Goal: Information Seeking & Learning: Learn about a topic

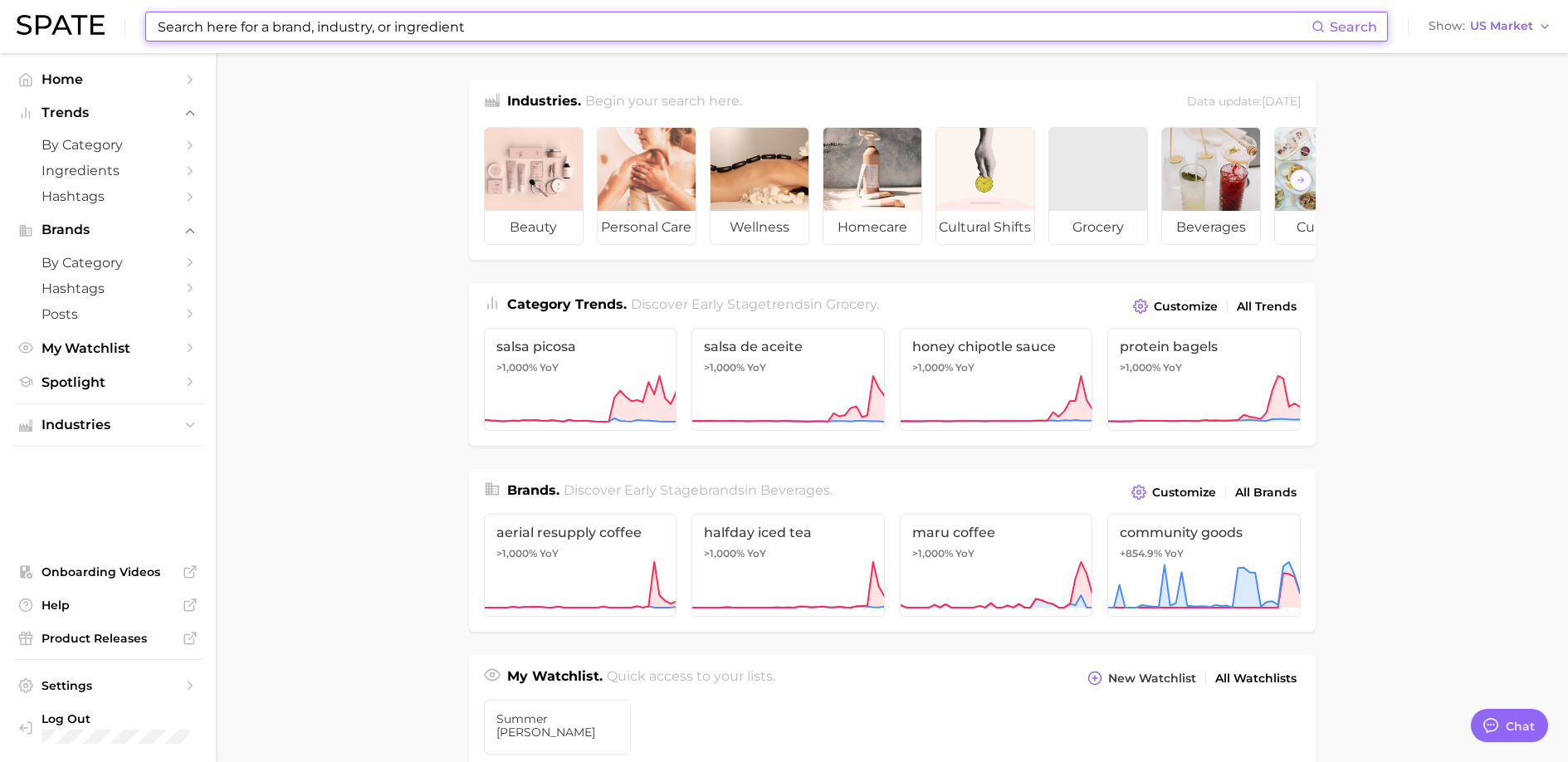
click at [496, 38] on input at bounding box center [734, 26] width 1155 height 28
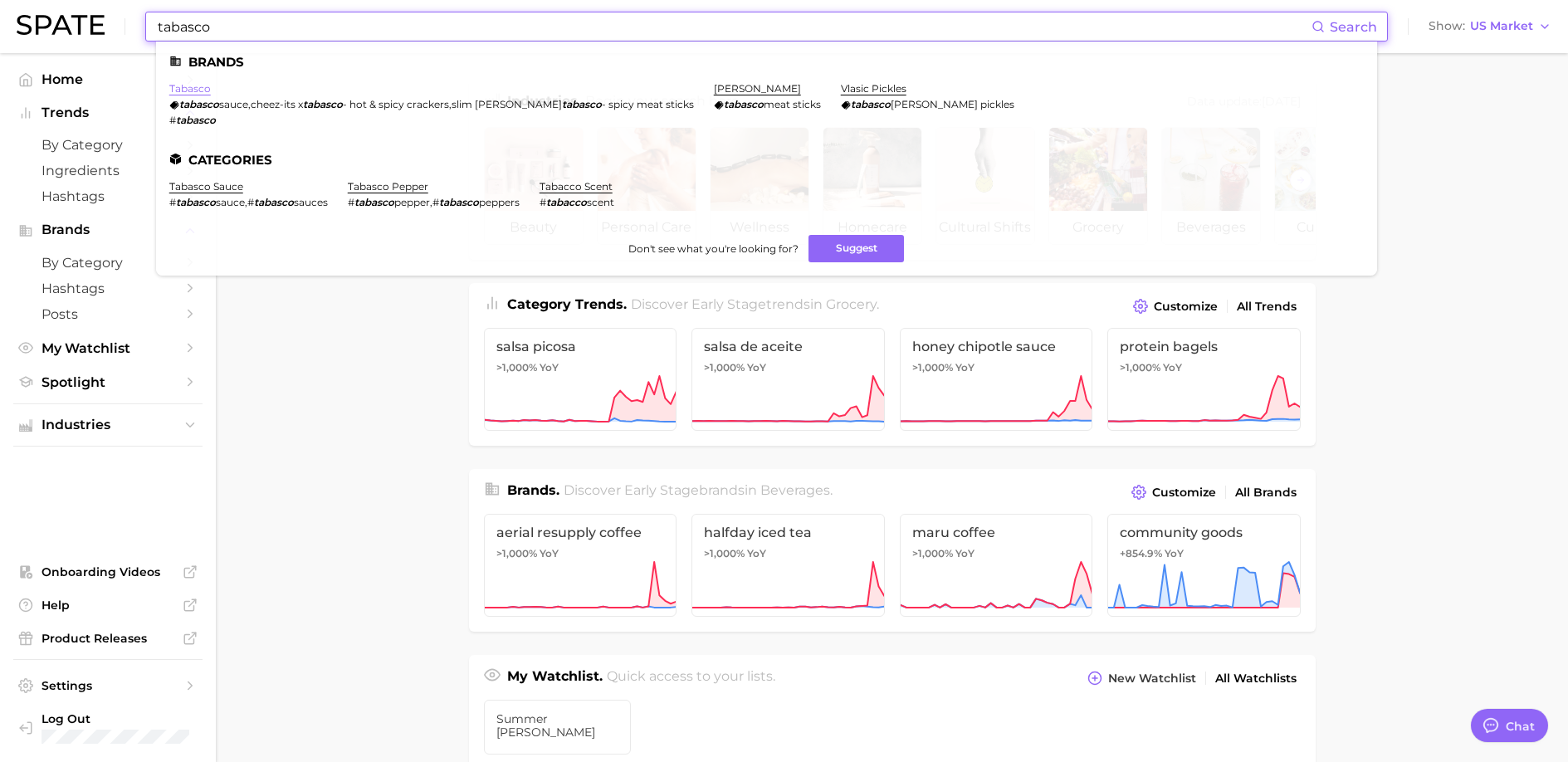
type input "tabasco"
click at [193, 89] on link "tabasco" at bounding box center [190, 89] width 42 height 12
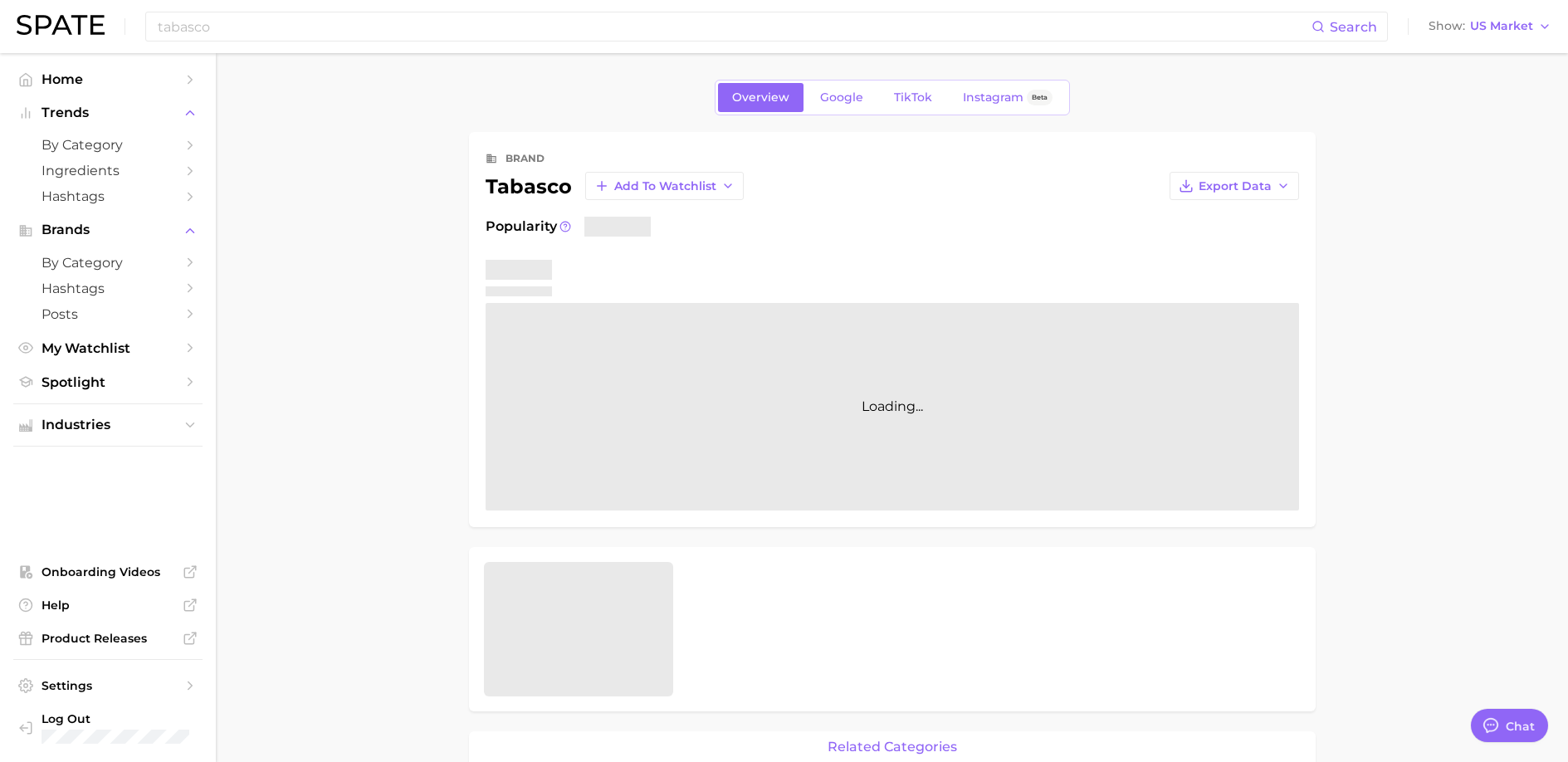
type textarea "x"
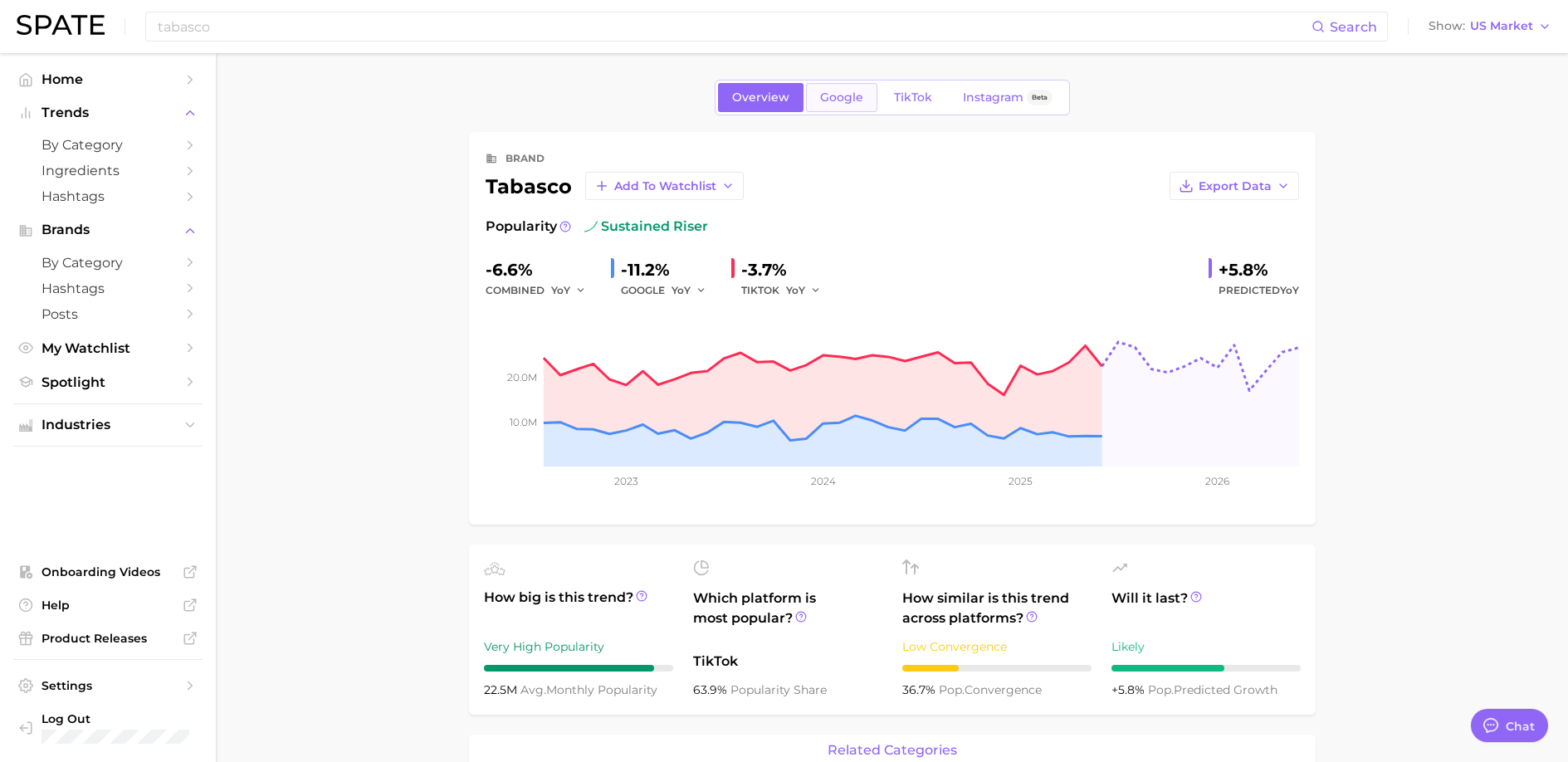
click at [829, 104] on link "Google" at bounding box center [841, 97] width 71 height 29
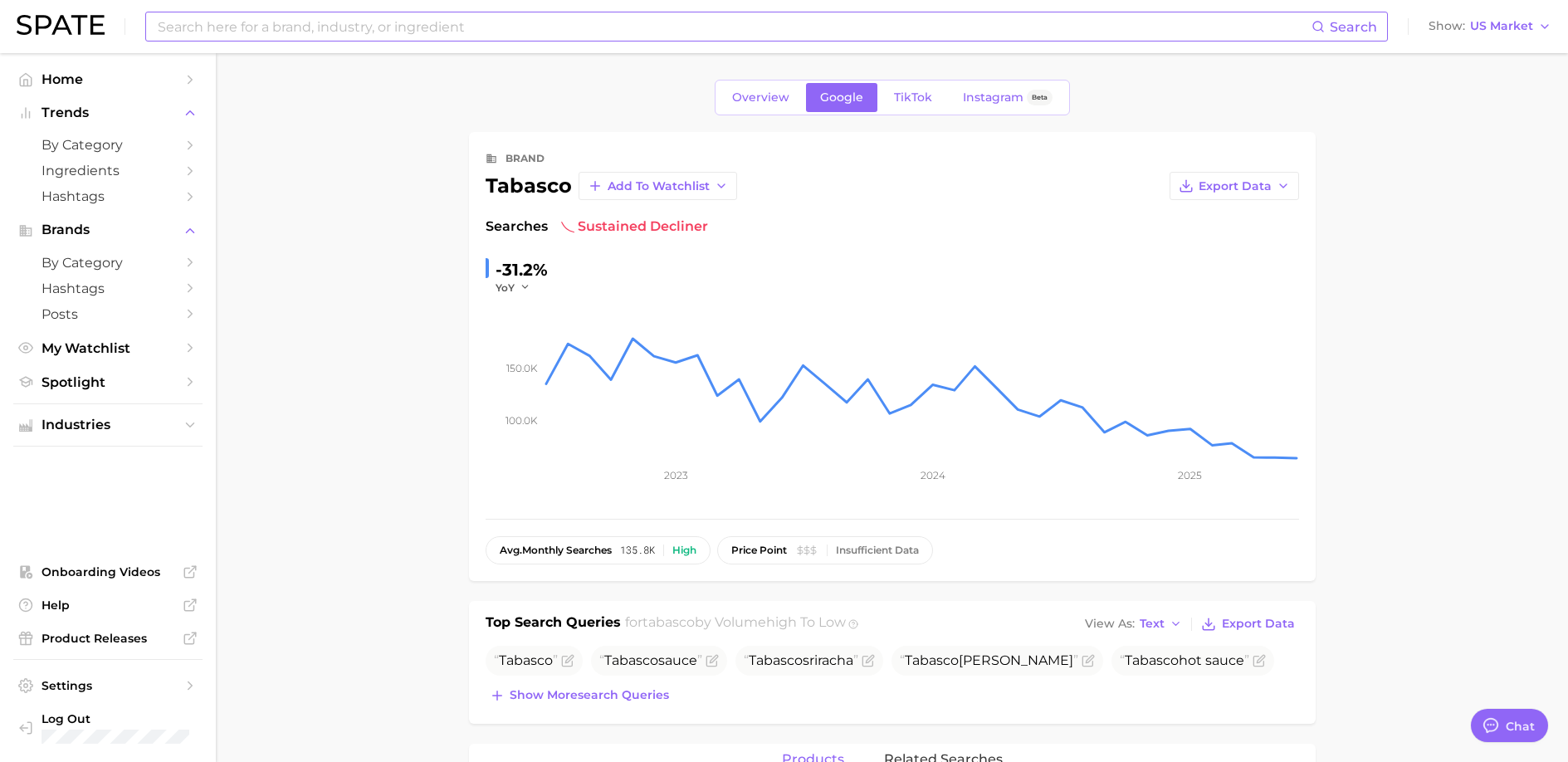
click at [346, 17] on input at bounding box center [734, 26] width 1155 height 28
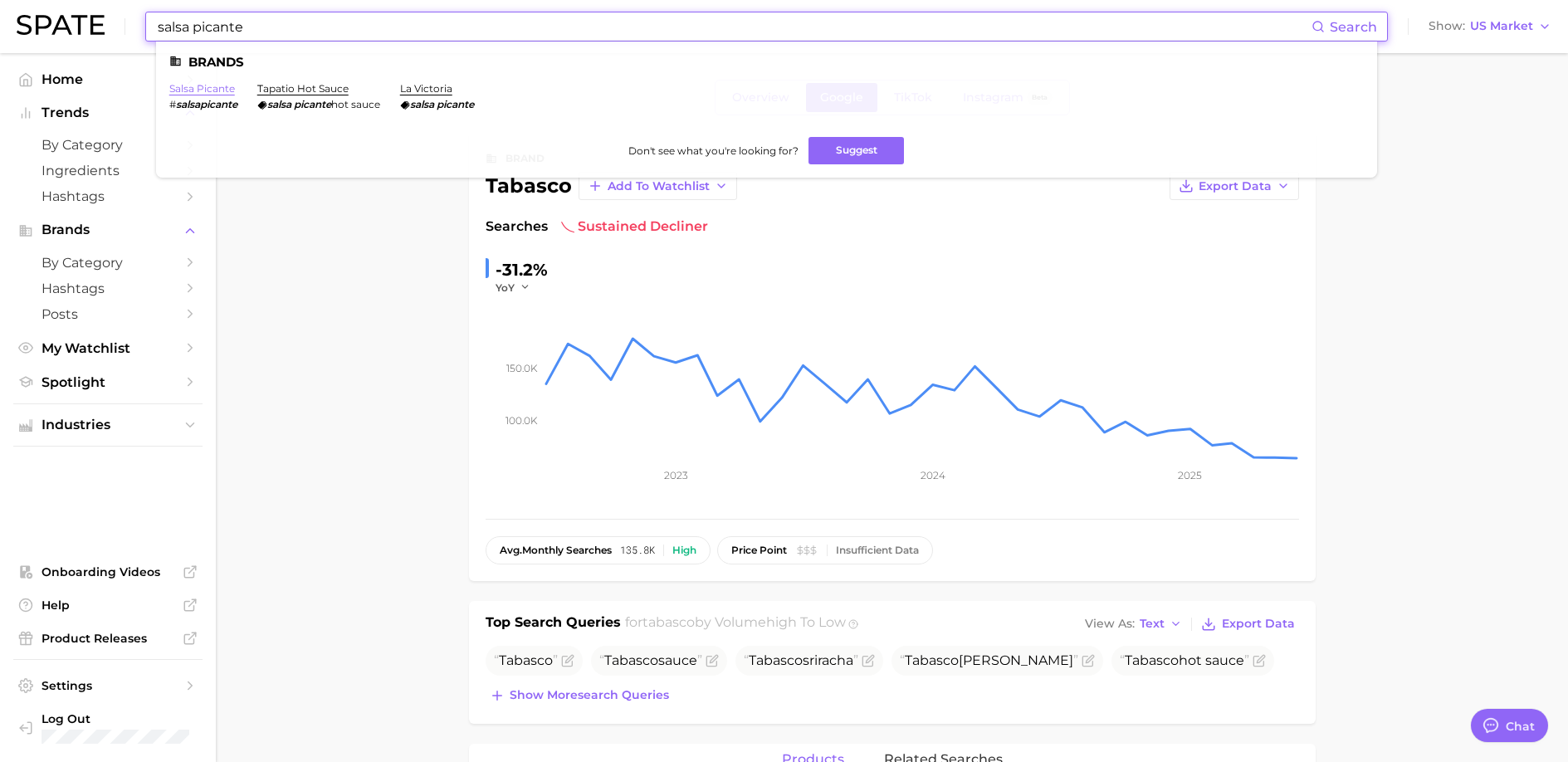
type input "salsa picante"
click at [215, 89] on link "salsa picante" at bounding box center [202, 89] width 65 height 12
